Goal: Find contact information: Find contact information

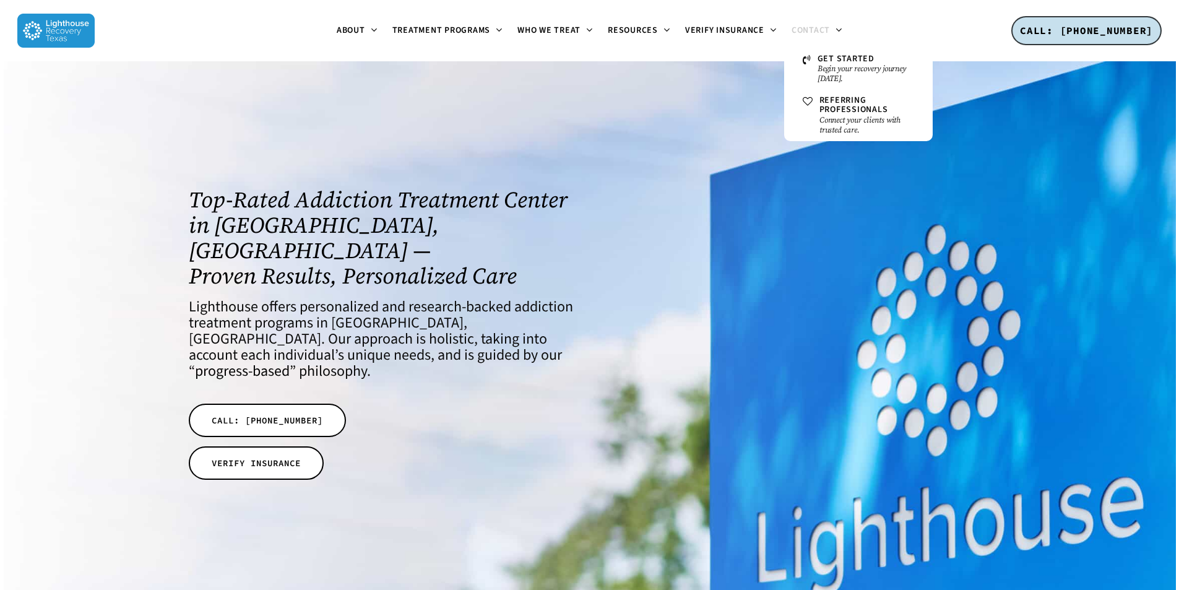
click at [796, 31] on span "Contact" at bounding box center [810, 30] width 38 height 12
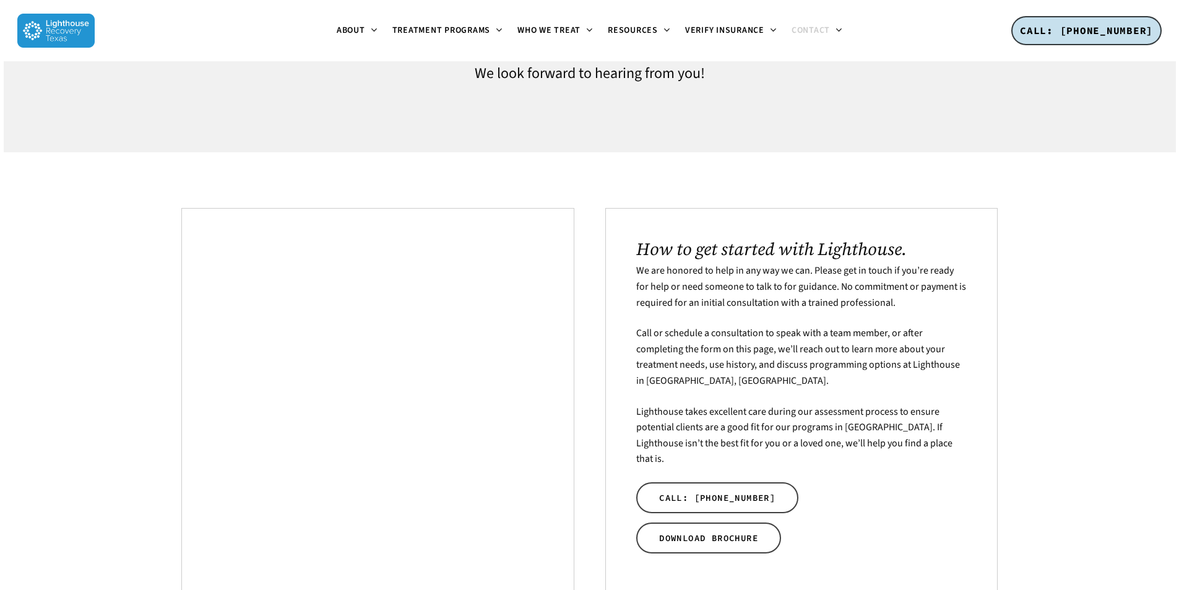
scroll to position [124, 0]
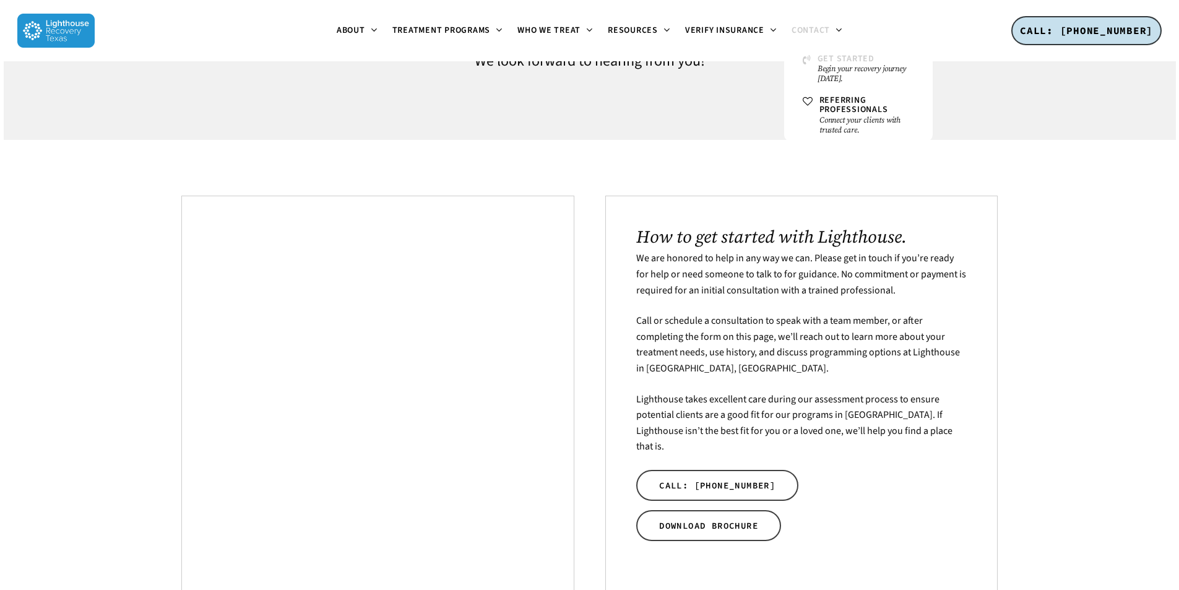
click at [817, 58] on span "Get Started" at bounding box center [845, 59] width 57 height 12
